Goal: Navigation & Orientation: Find specific page/section

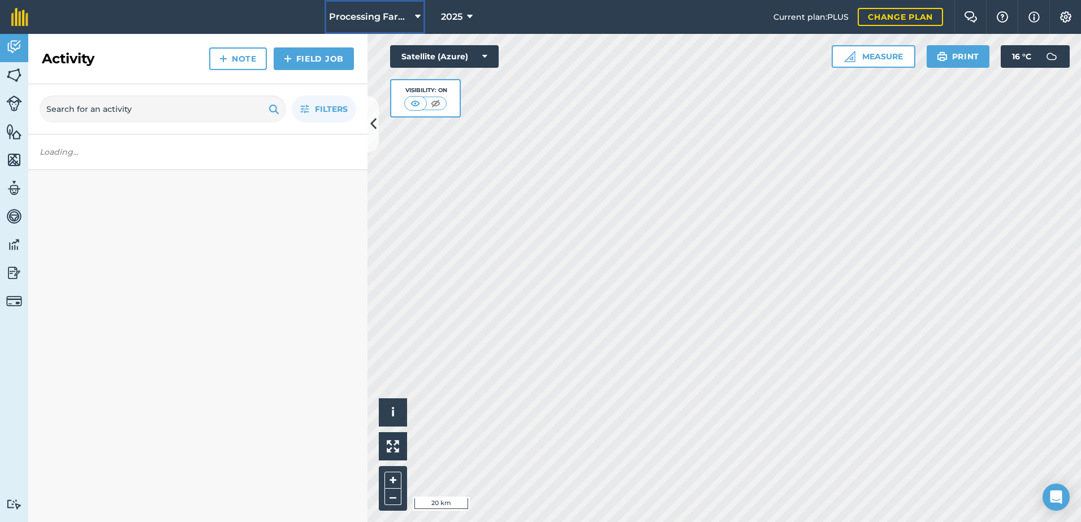
click at [382, 11] on span "Processing Farms" at bounding box center [369, 17] width 81 height 14
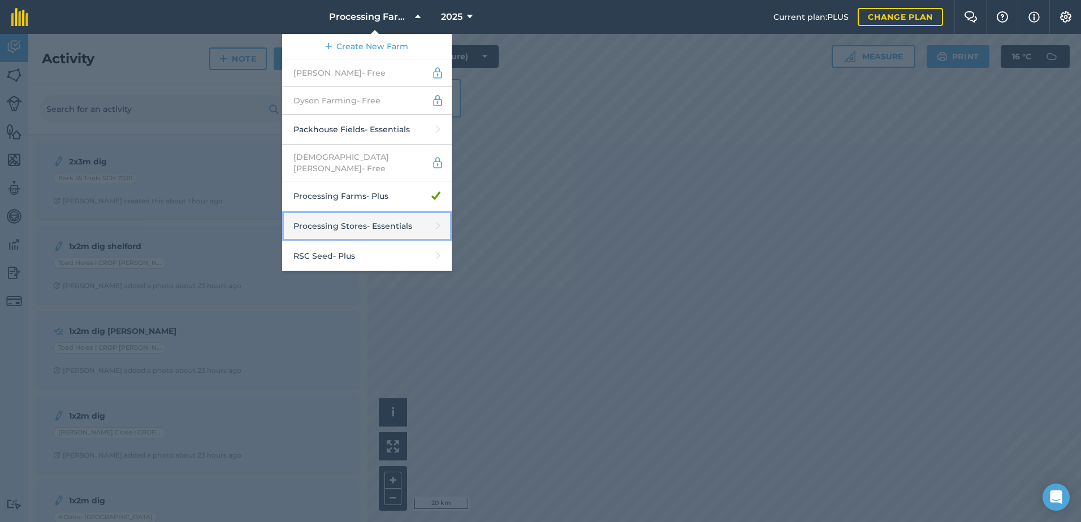
click at [392, 218] on link "Processing Stores - Essentials" at bounding box center [367, 226] width 170 height 30
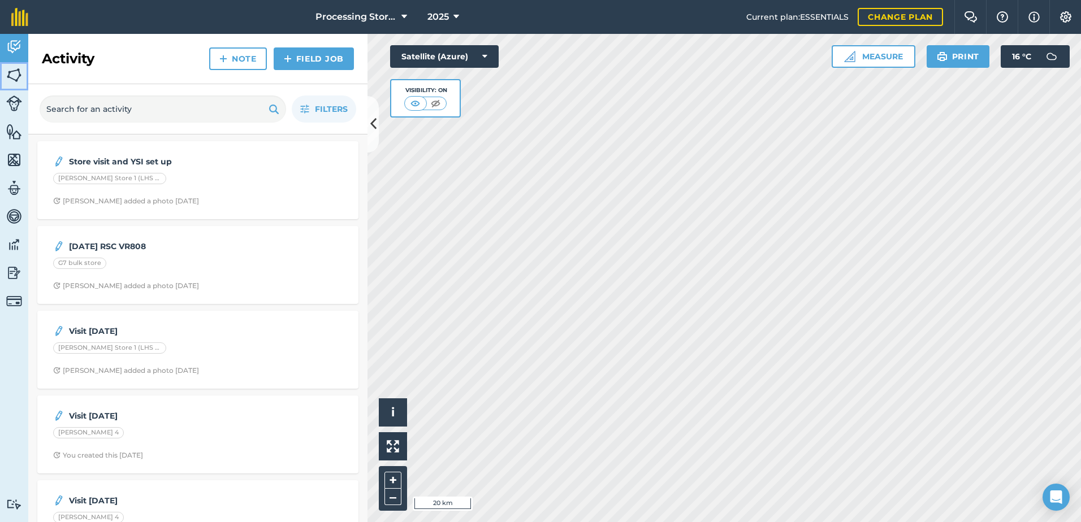
click at [11, 74] on img at bounding box center [14, 75] width 16 height 17
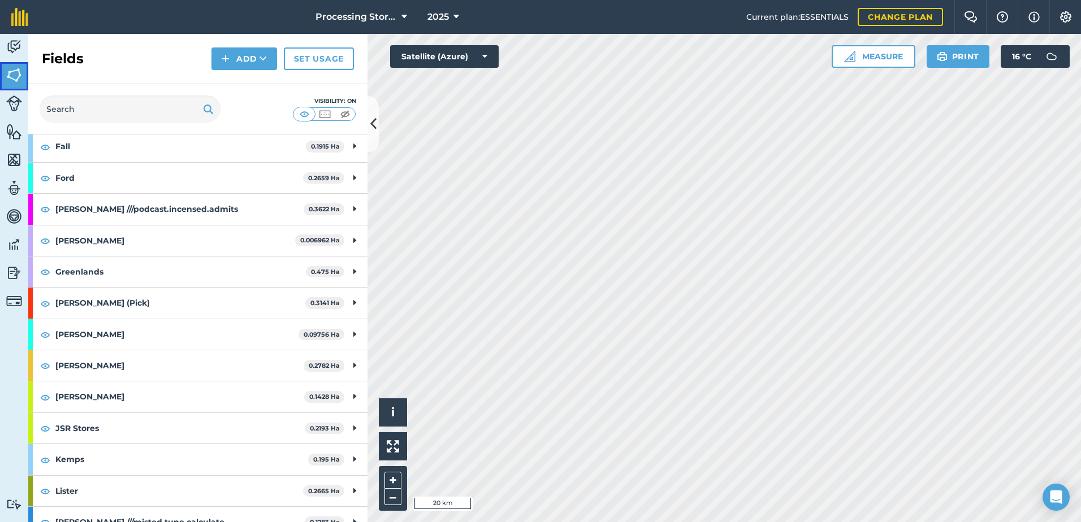
scroll to position [226, 0]
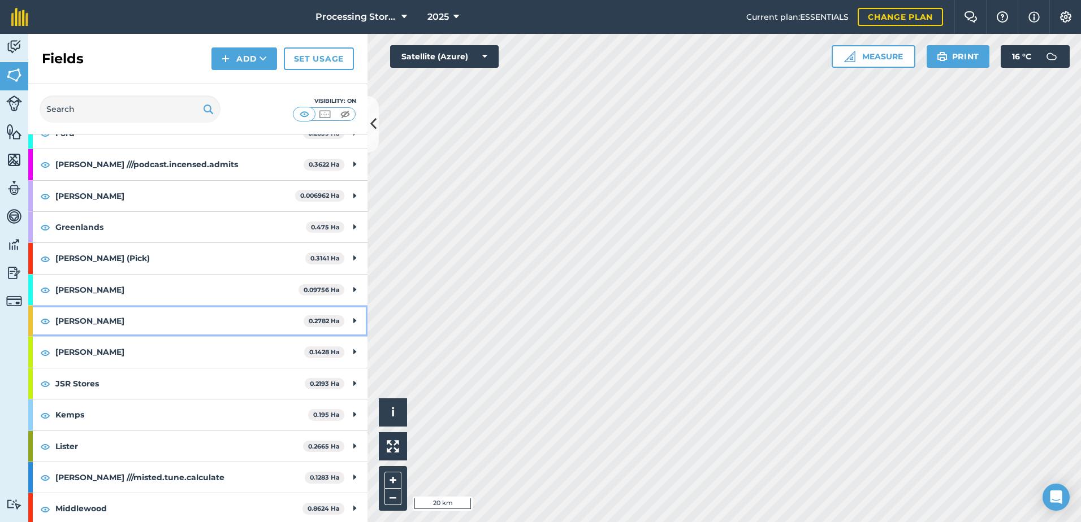
click at [154, 329] on strong "[PERSON_NAME]" at bounding box center [179, 321] width 248 height 31
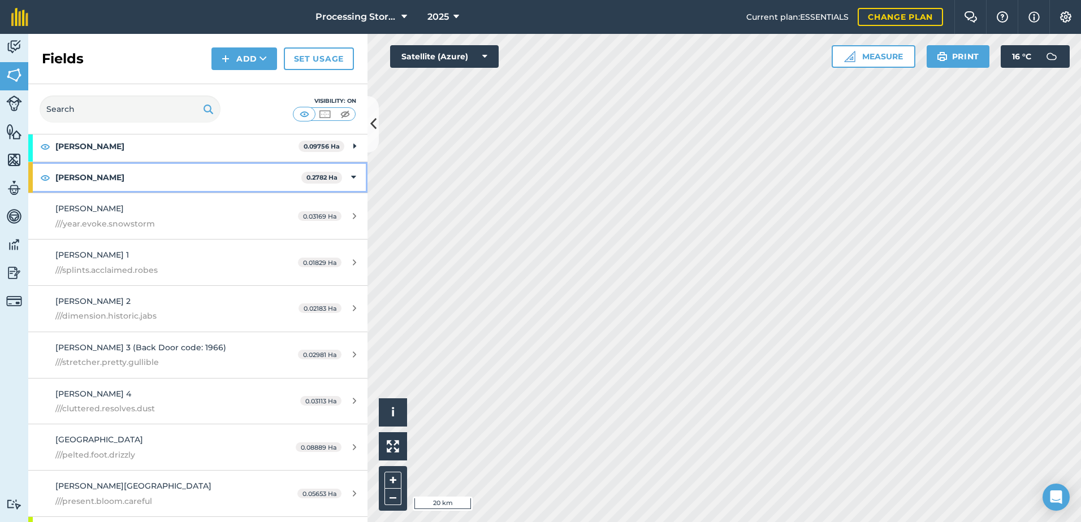
scroll to position [396, 0]
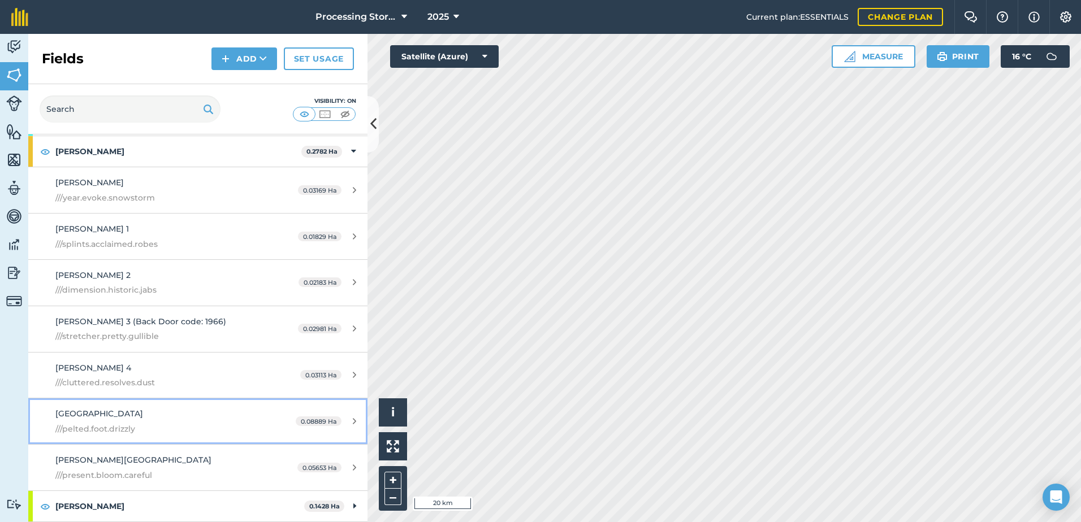
click at [127, 419] on span "[GEOGRAPHIC_DATA]" at bounding box center [99, 414] width 88 height 10
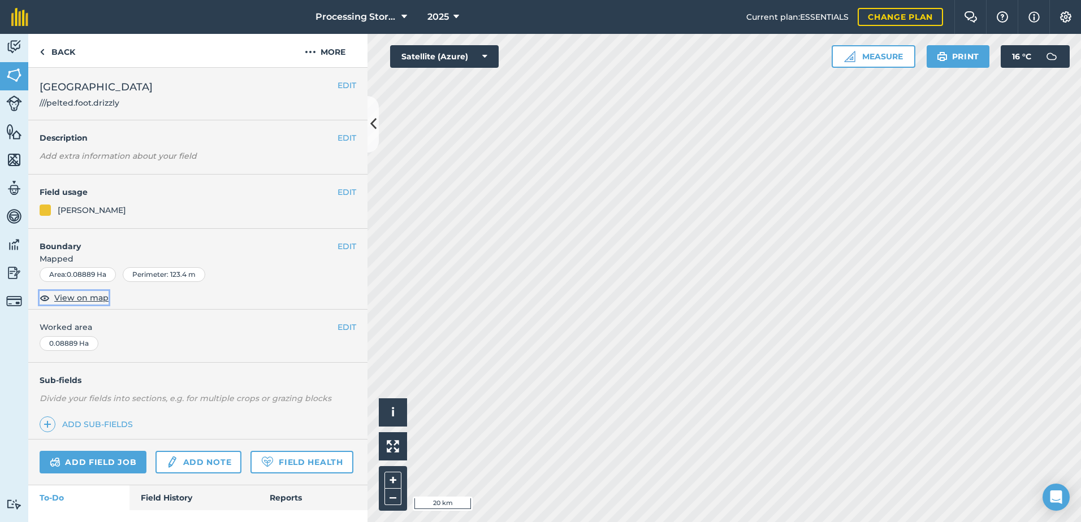
click at [94, 301] on span "View on map" at bounding box center [81, 298] width 54 height 12
